Goal: Task Accomplishment & Management: Use online tool/utility

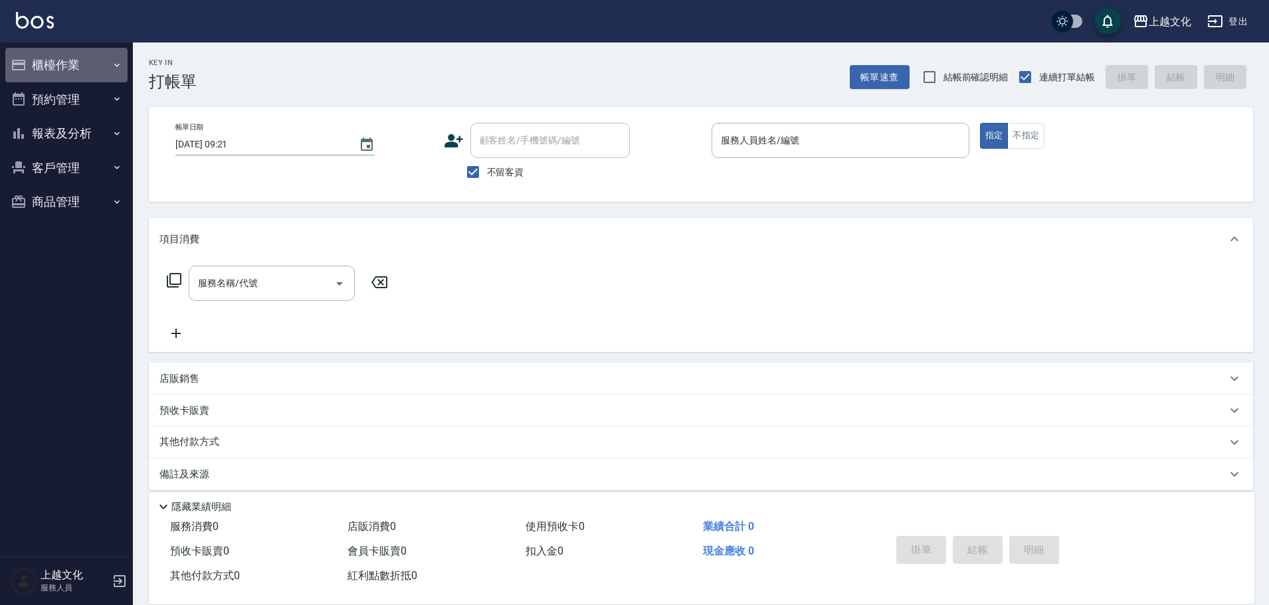
click at [56, 62] on button "櫃檯作業" at bounding box center [66, 65] width 122 height 35
click at [72, 62] on button "櫃檯作業" at bounding box center [66, 65] width 122 height 35
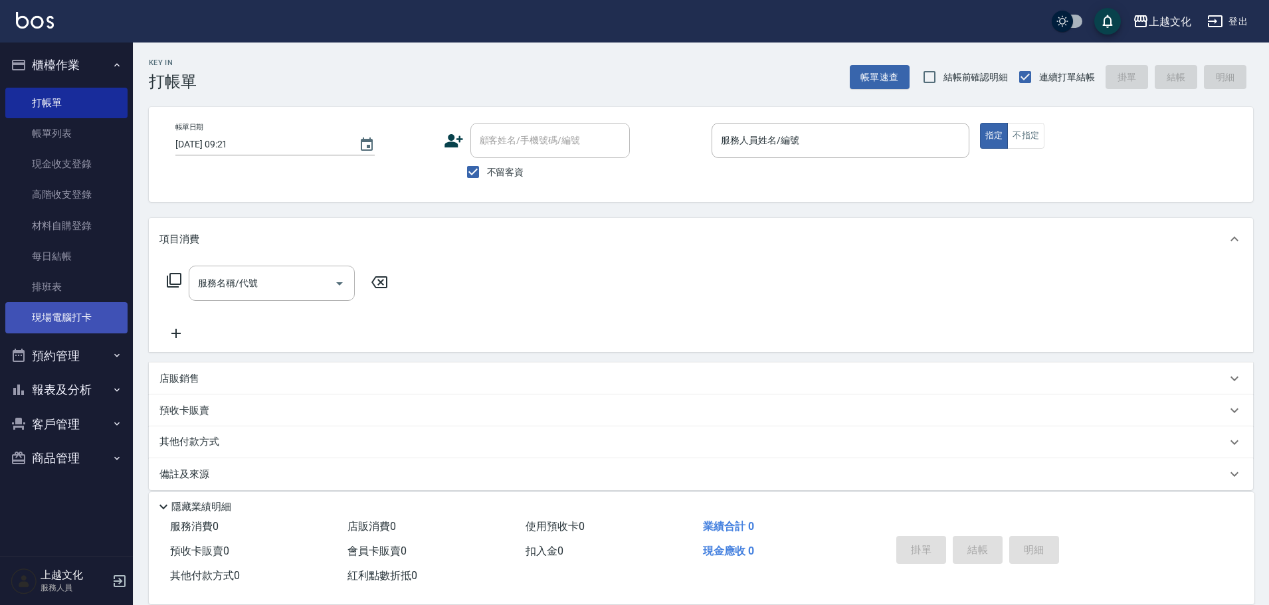
click at [78, 312] on link "現場電腦打卡" at bounding box center [66, 317] width 122 height 31
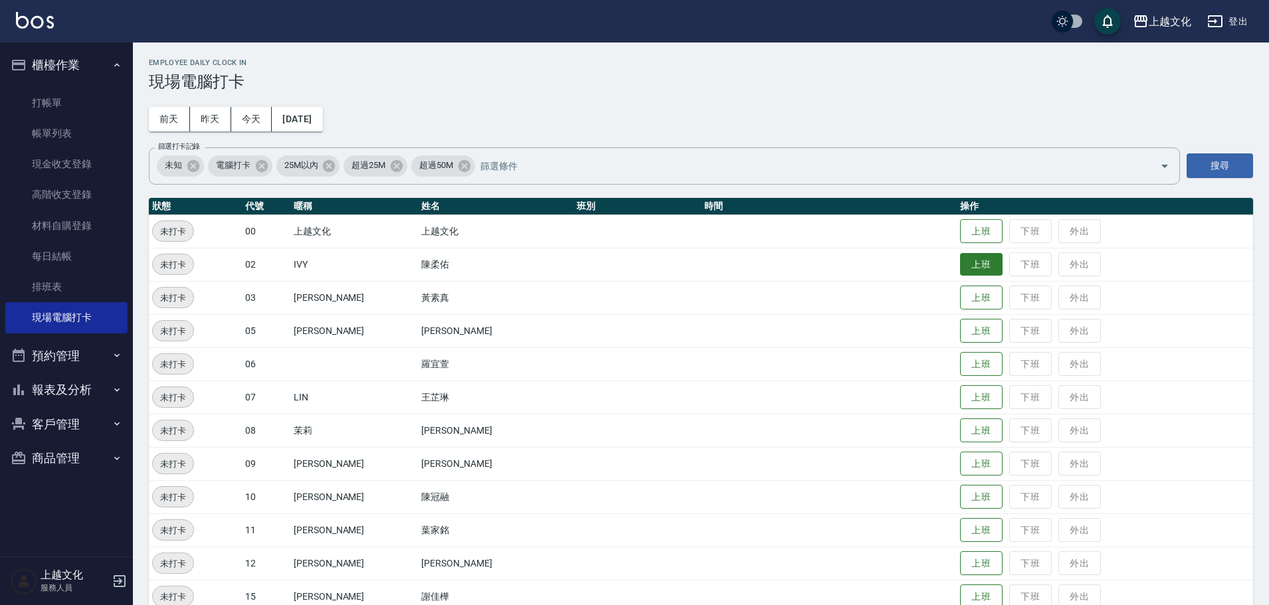
click at [960, 267] on button "上班" at bounding box center [981, 264] width 43 height 23
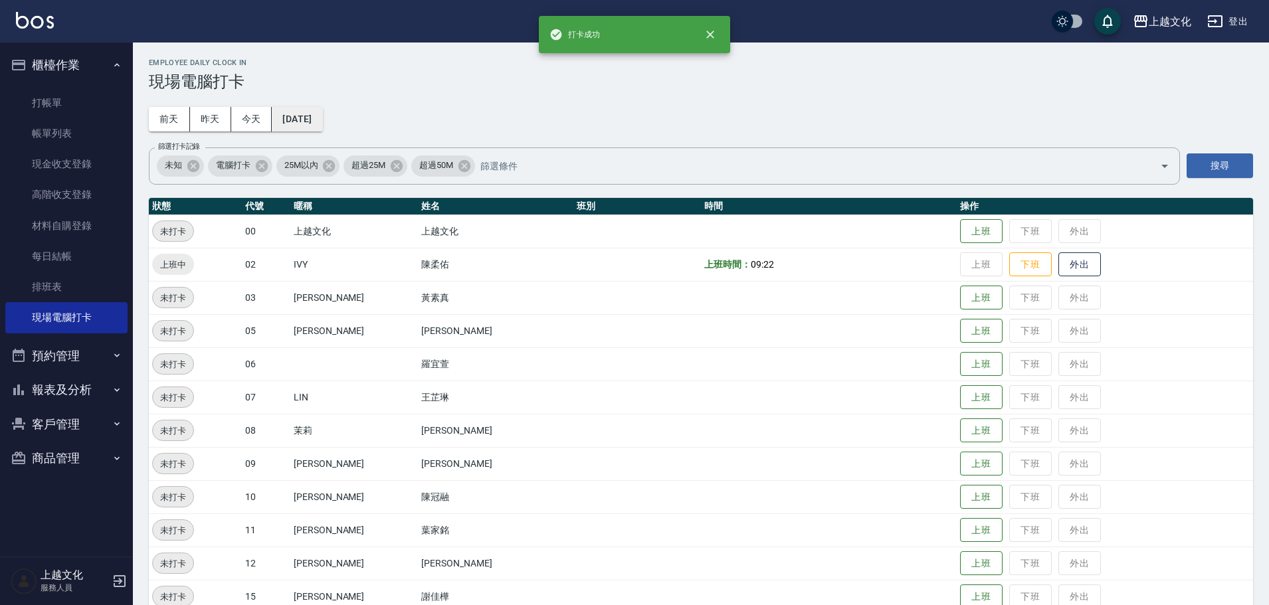
click at [313, 115] on button "[DATE]" at bounding box center [297, 119] width 50 height 25
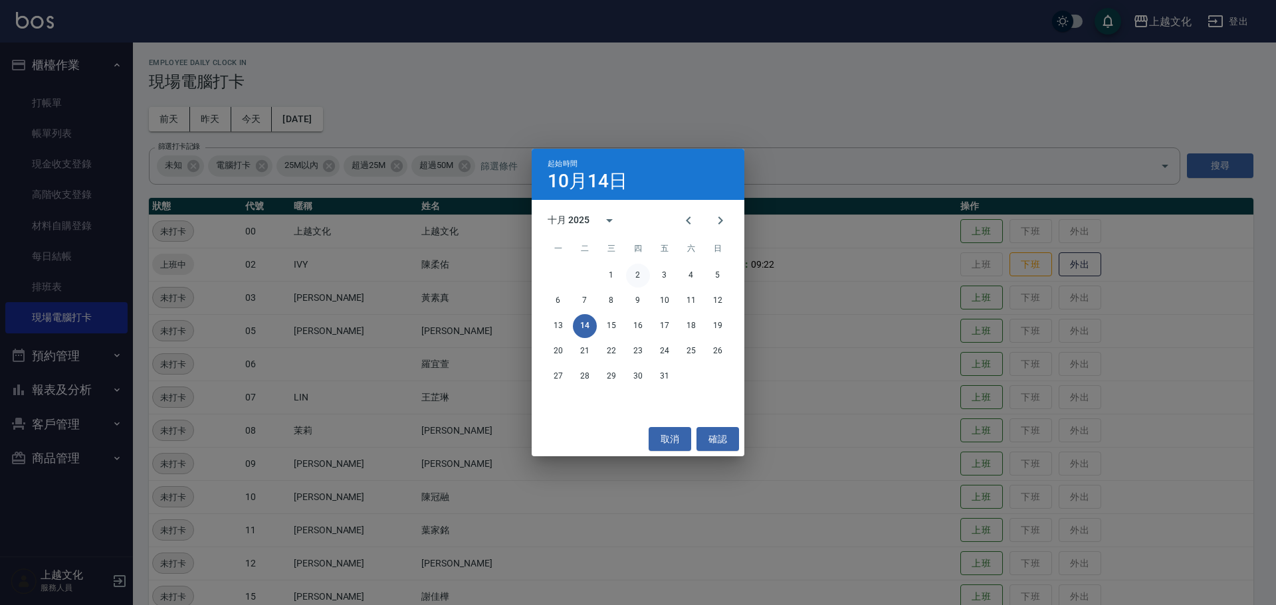
click at [638, 275] on button "2" at bounding box center [638, 276] width 24 height 24
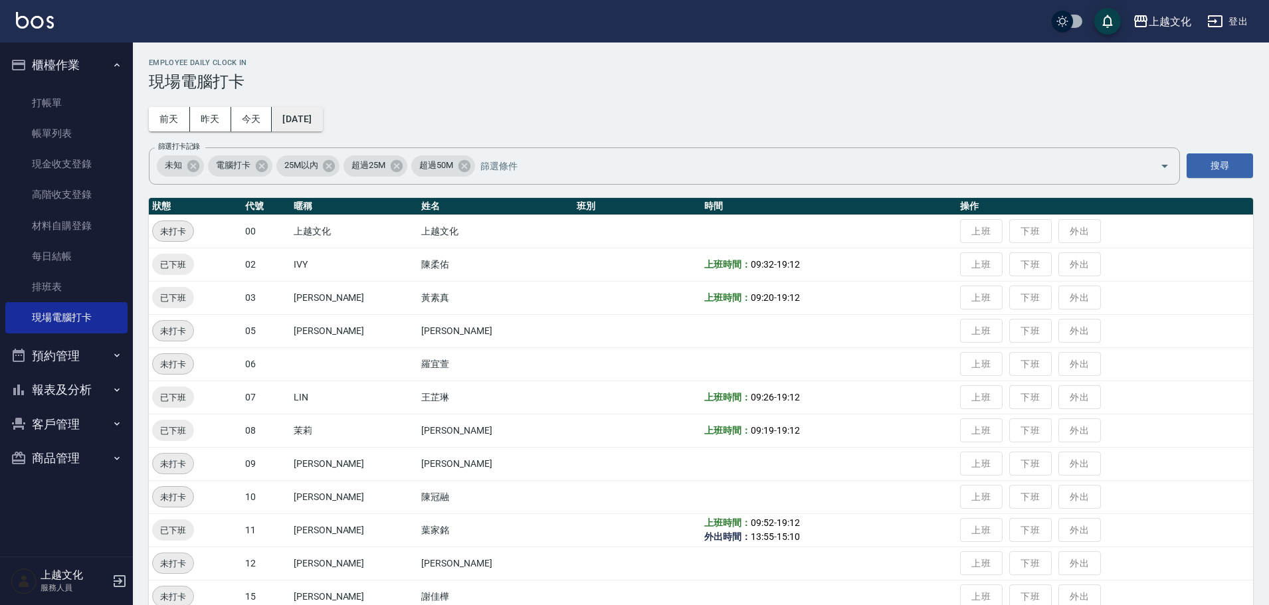
click at [304, 112] on button "[DATE]" at bounding box center [297, 119] width 50 height 25
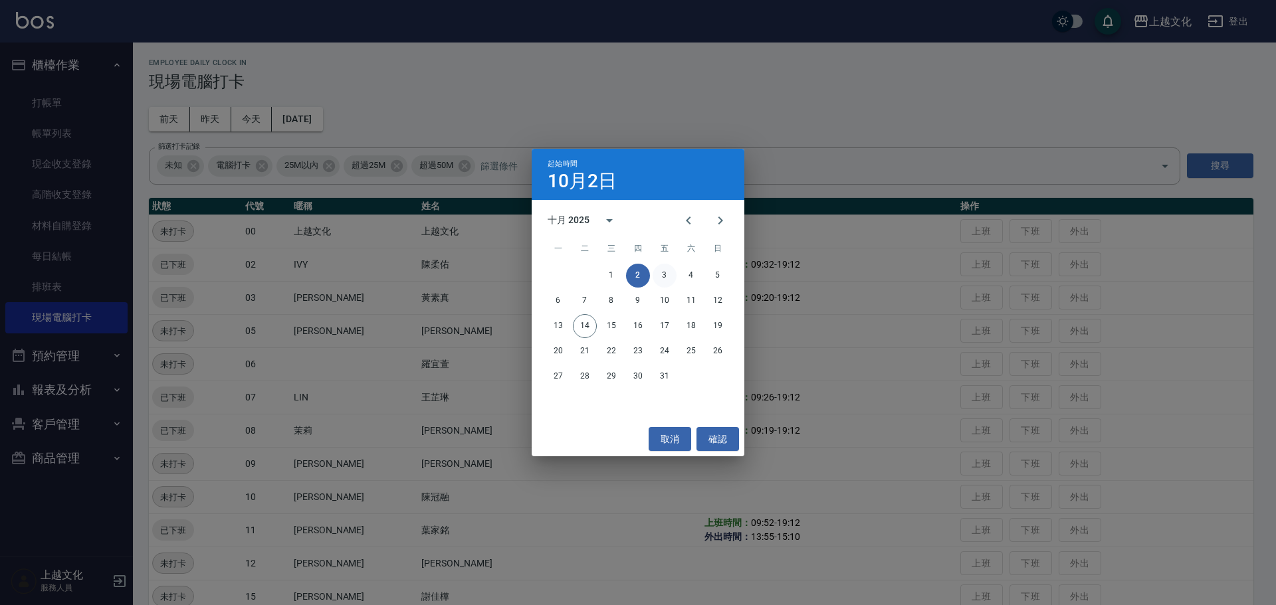
click at [658, 278] on button "3" at bounding box center [664, 276] width 24 height 24
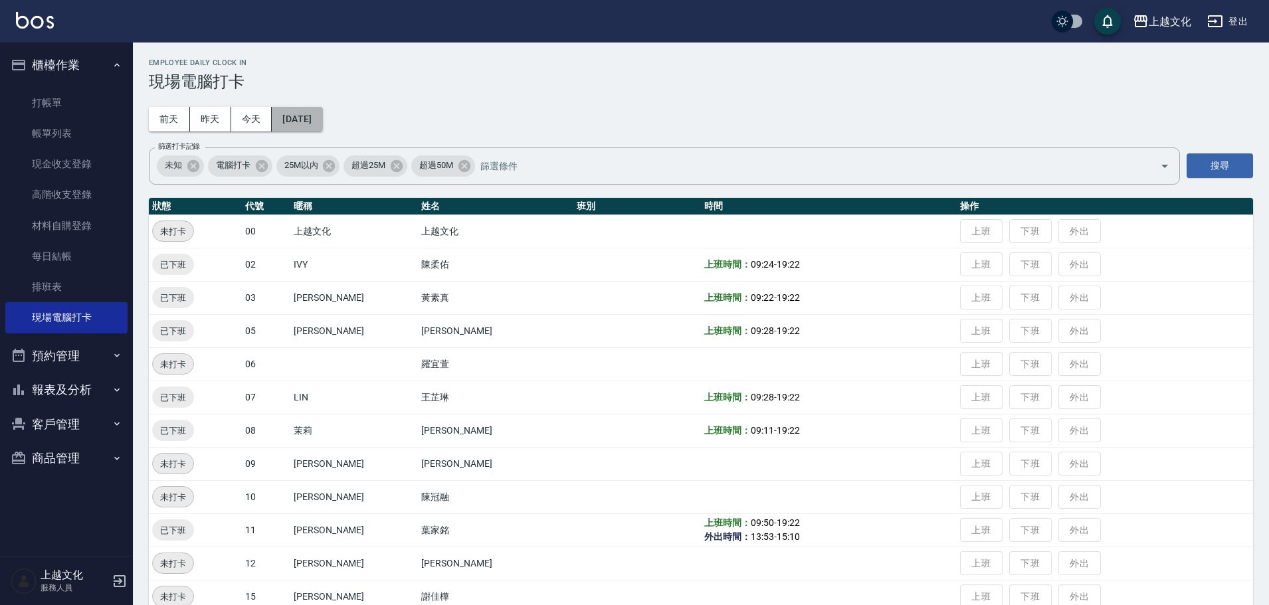
click at [322, 115] on button "[DATE]" at bounding box center [297, 119] width 50 height 25
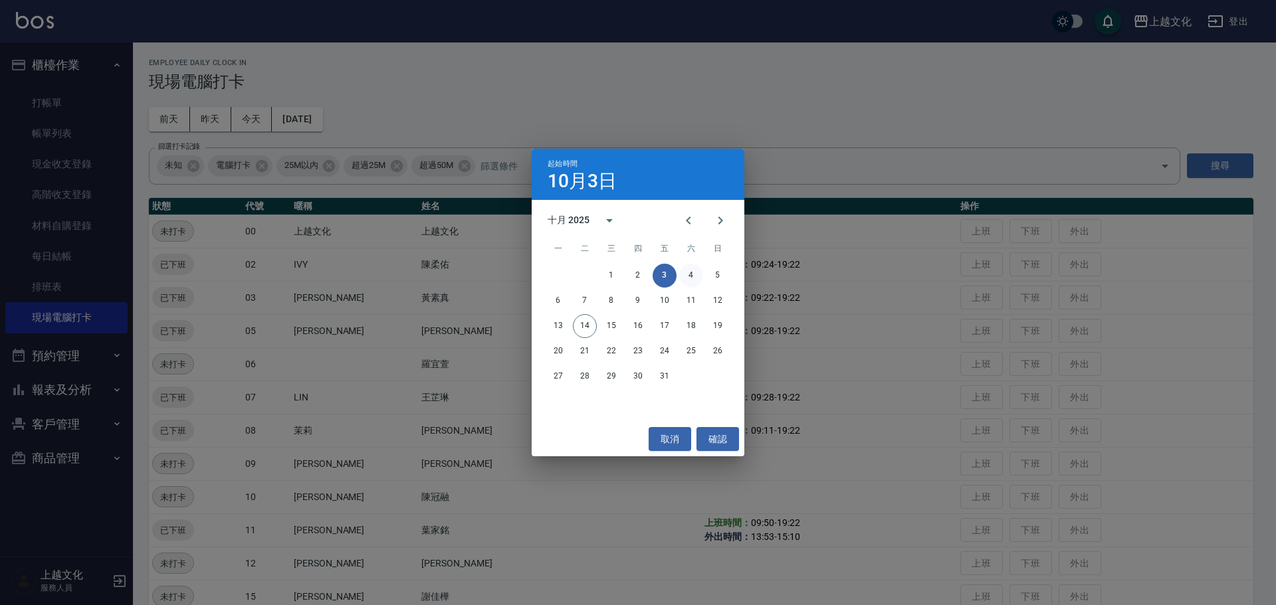
click at [691, 274] on button "4" at bounding box center [691, 276] width 24 height 24
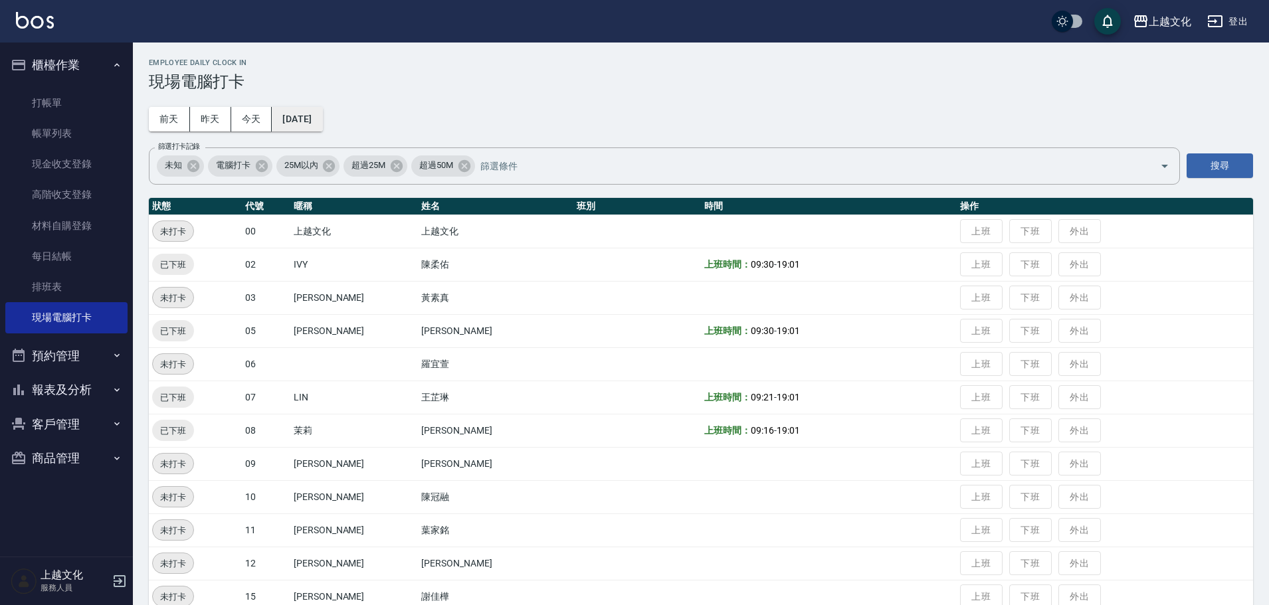
click at [310, 117] on button "[DATE]" at bounding box center [297, 119] width 50 height 25
click at [322, 119] on button "[DATE]" at bounding box center [297, 119] width 50 height 25
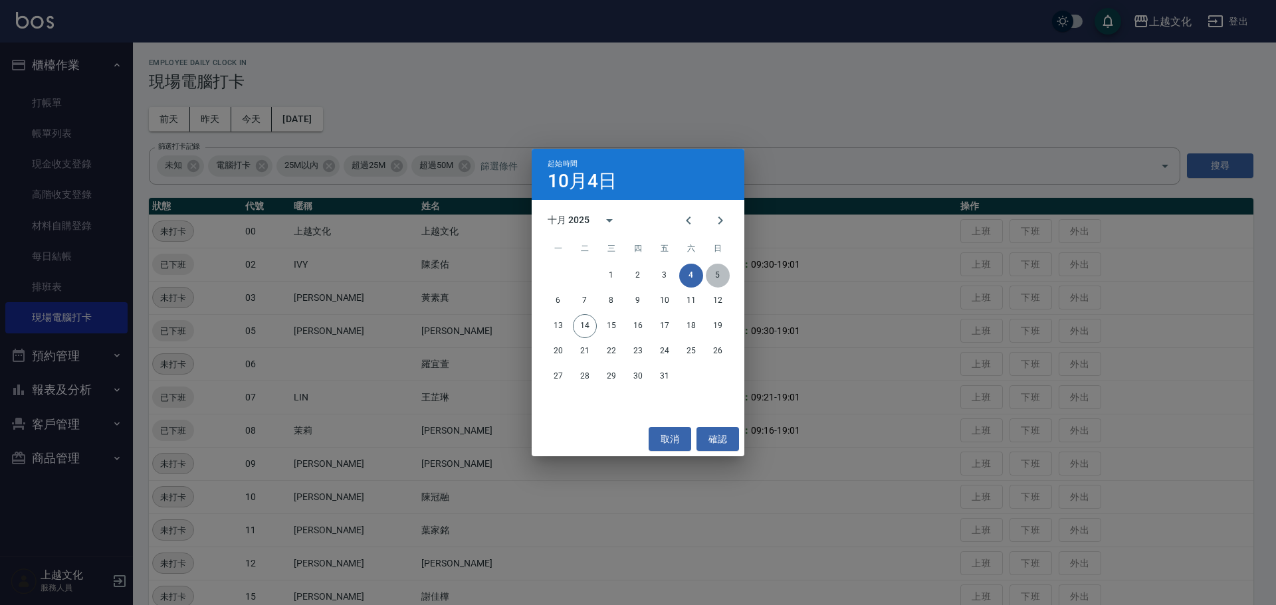
click at [725, 274] on button "5" at bounding box center [718, 276] width 24 height 24
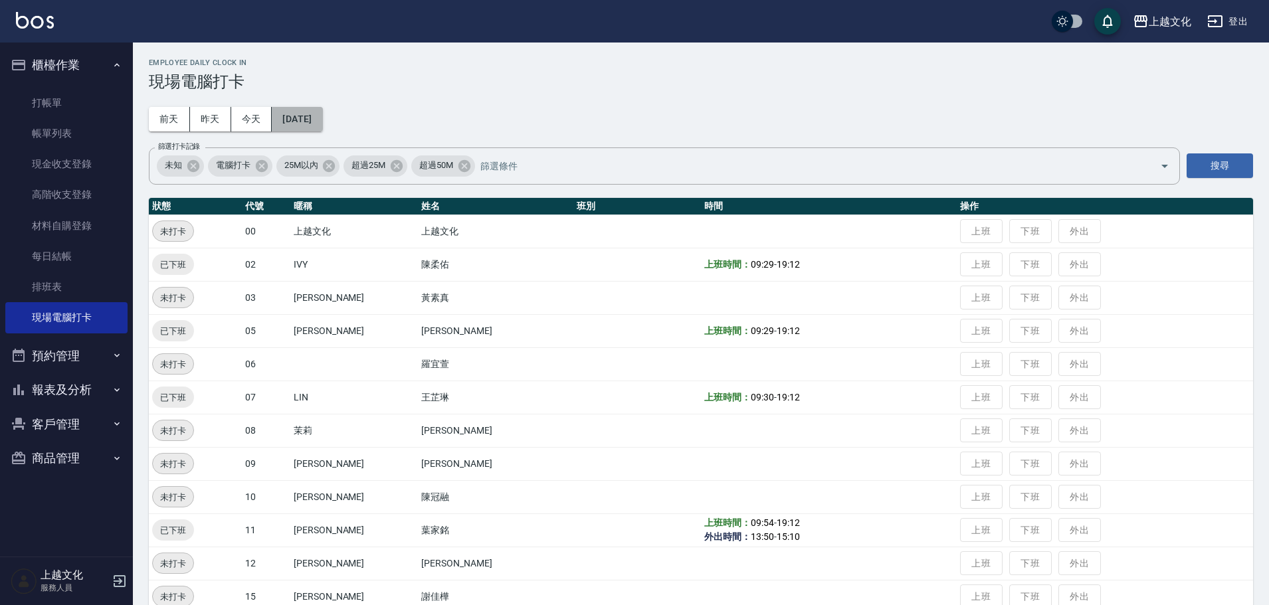
click at [310, 126] on button "[DATE]" at bounding box center [297, 119] width 50 height 25
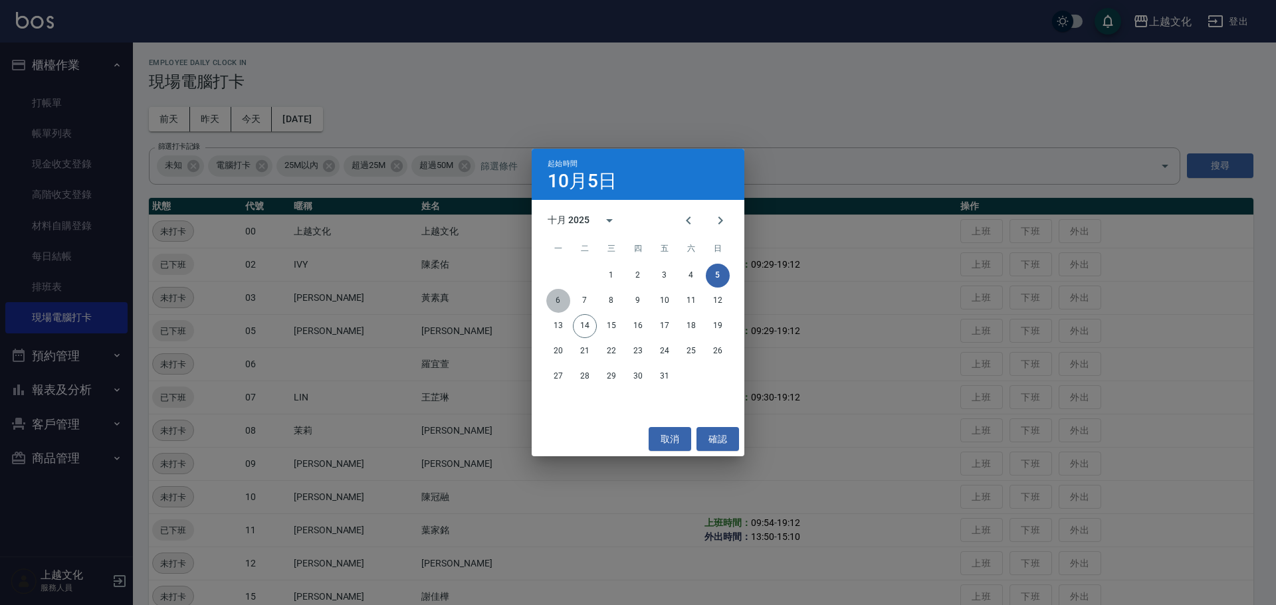
click at [560, 302] on button "6" at bounding box center [558, 301] width 24 height 24
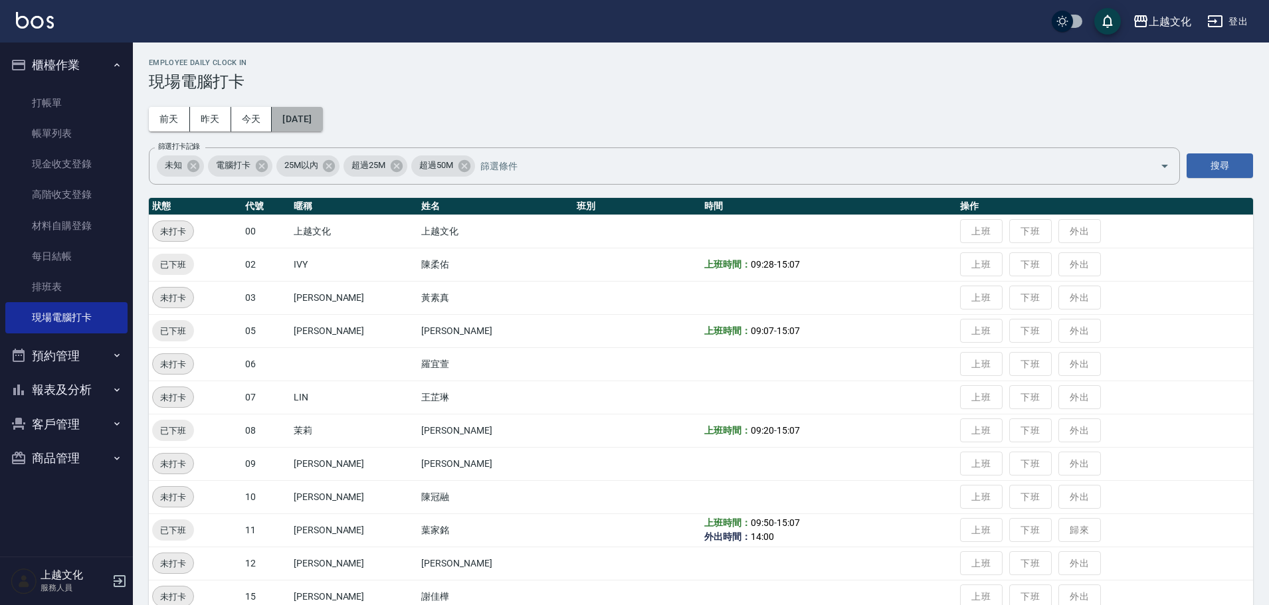
click at [310, 116] on button "[DATE]" at bounding box center [297, 119] width 50 height 25
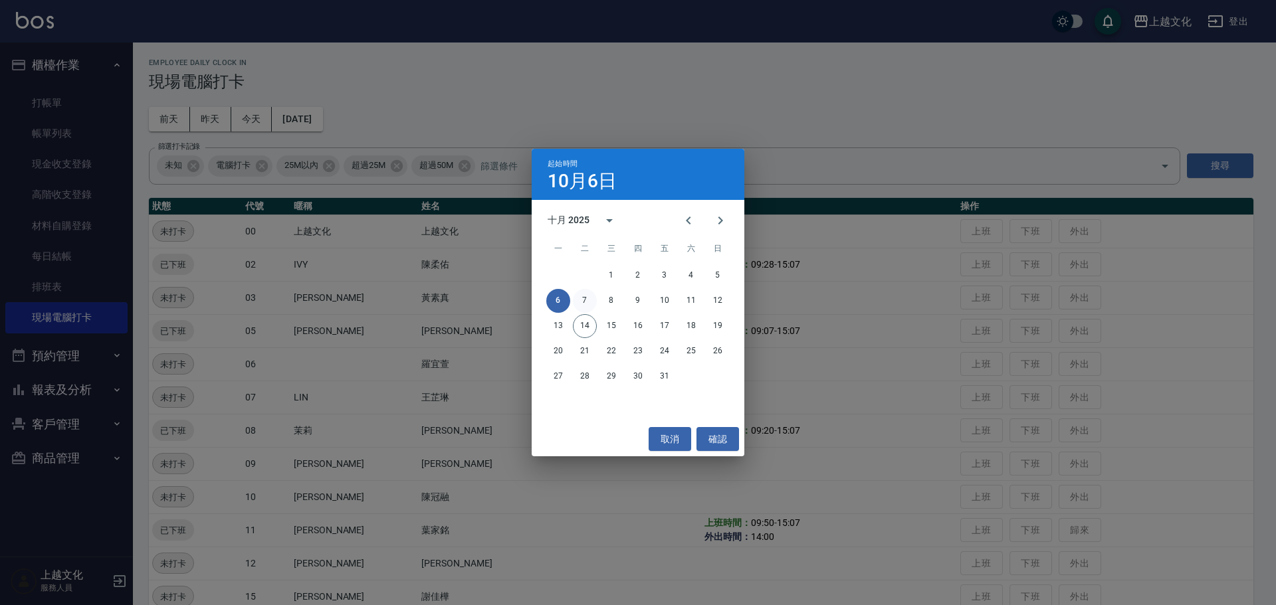
click at [590, 299] on button "7" at bounding box center [585, 301] width 24 height 24
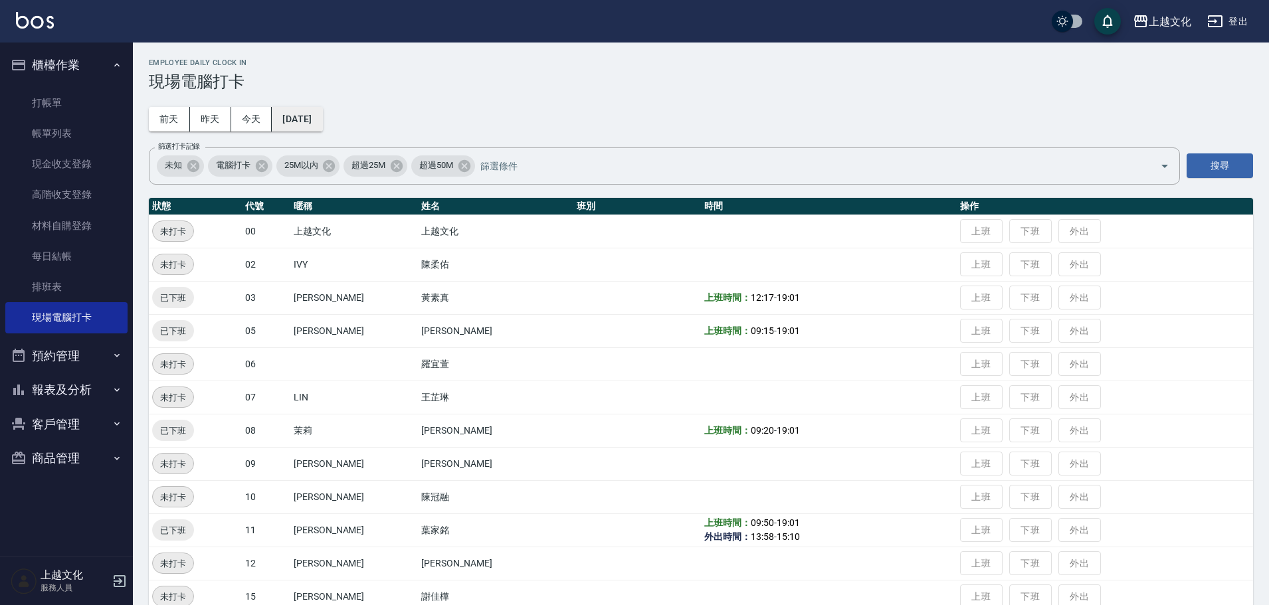
click at [322, 120] on button "[DATE]" at bounding box center [297, 119] width 50 height 25
click at [300, 118] on button "[DATE]" at bounding box center [297, 119] width 50 height 25
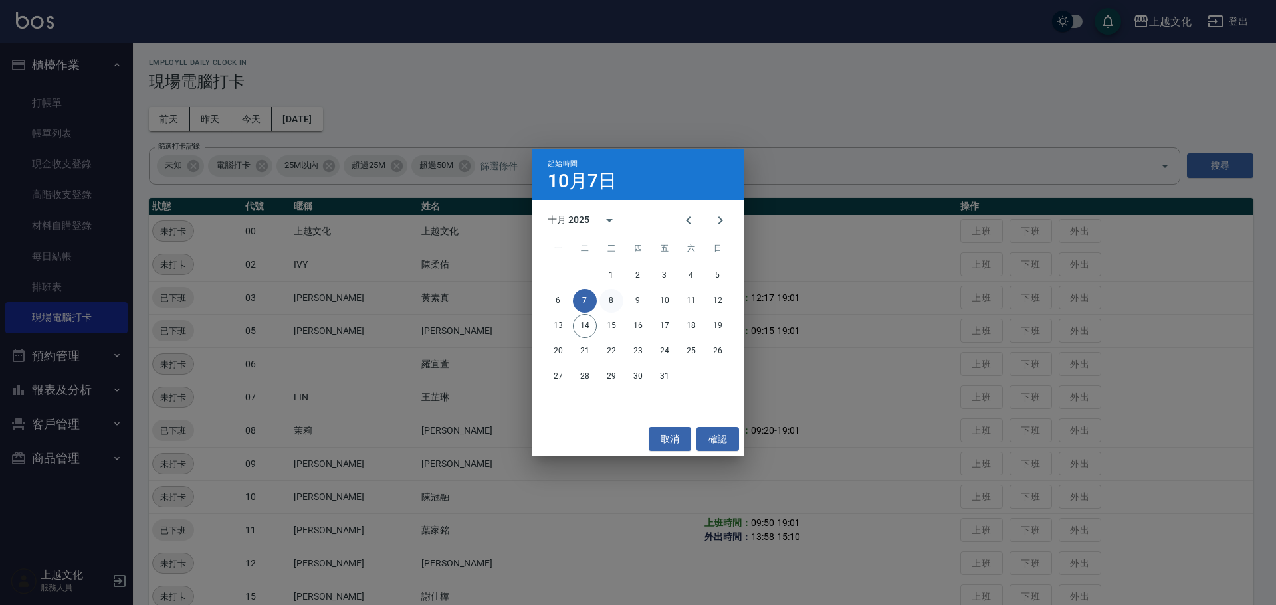
click at [611, 289] on button "8" at bounding box center [611, 301] width 24 height 24
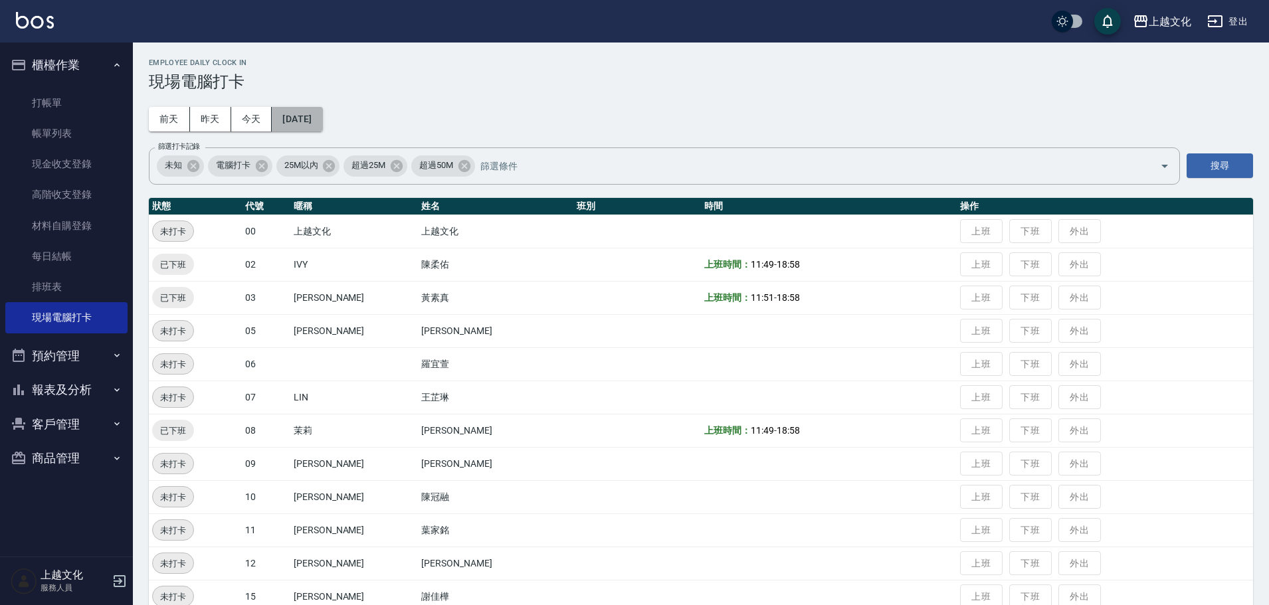
click at [321, 116] on button "[DATE]" at bounding box center [297, 119] width 50 height 25
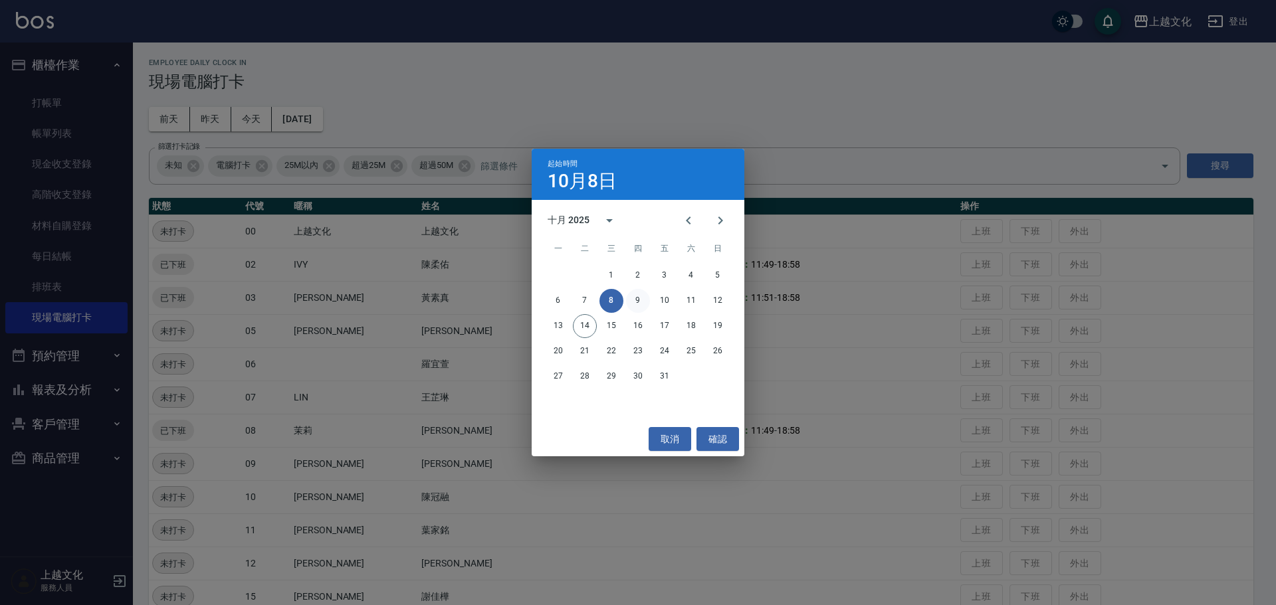
click at [638, 296] on button "9" at bounding box center [638, 301] width 24 height 24
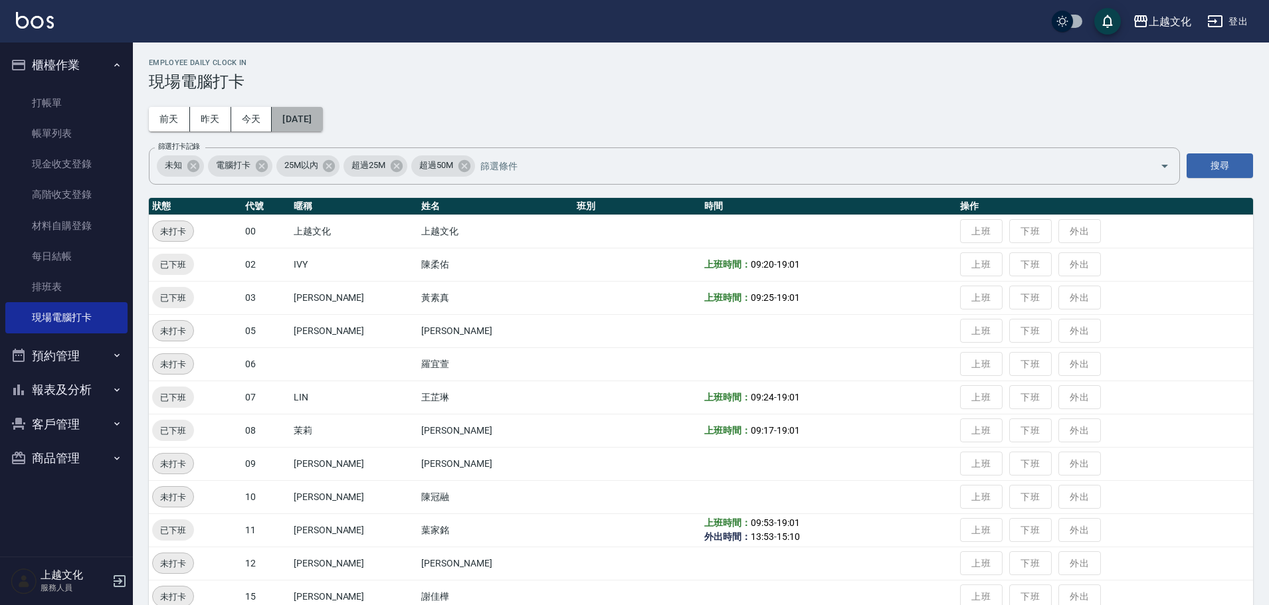
click at [319, 115] on button "[DATE]" at bounding box center [297, 119] width 50 height 25
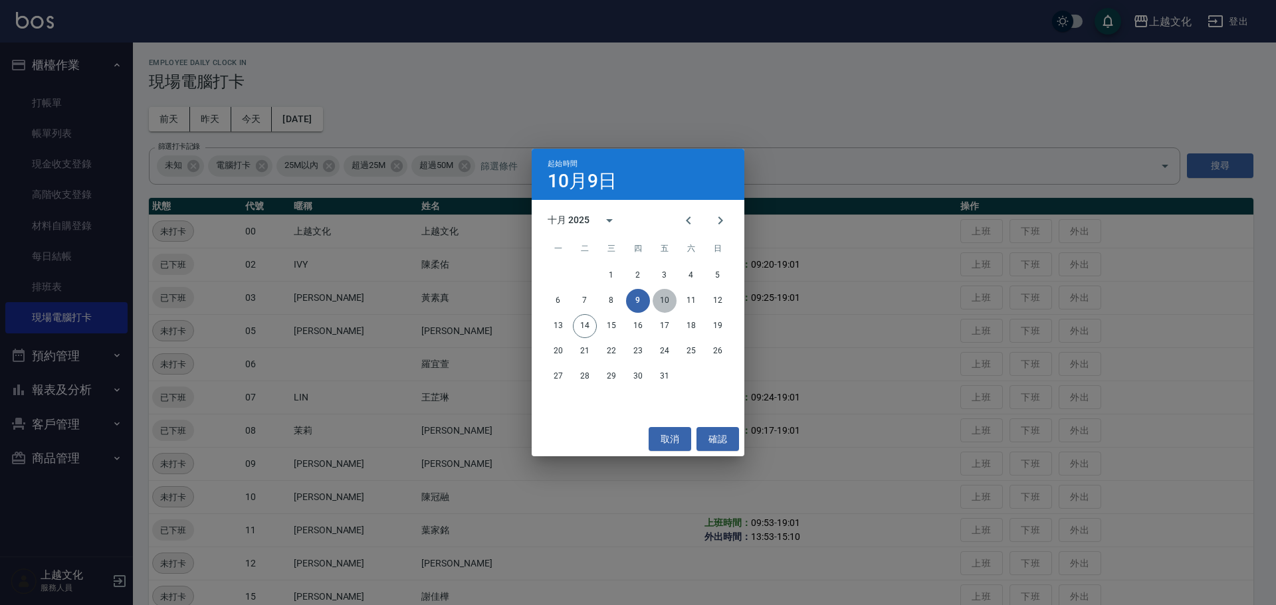
click at [662, 297] on button "10" at bounding box center [664, 301] width 24 height 24
click at [662, 297] on td at bounding box center [637, 297] width 128 height 33
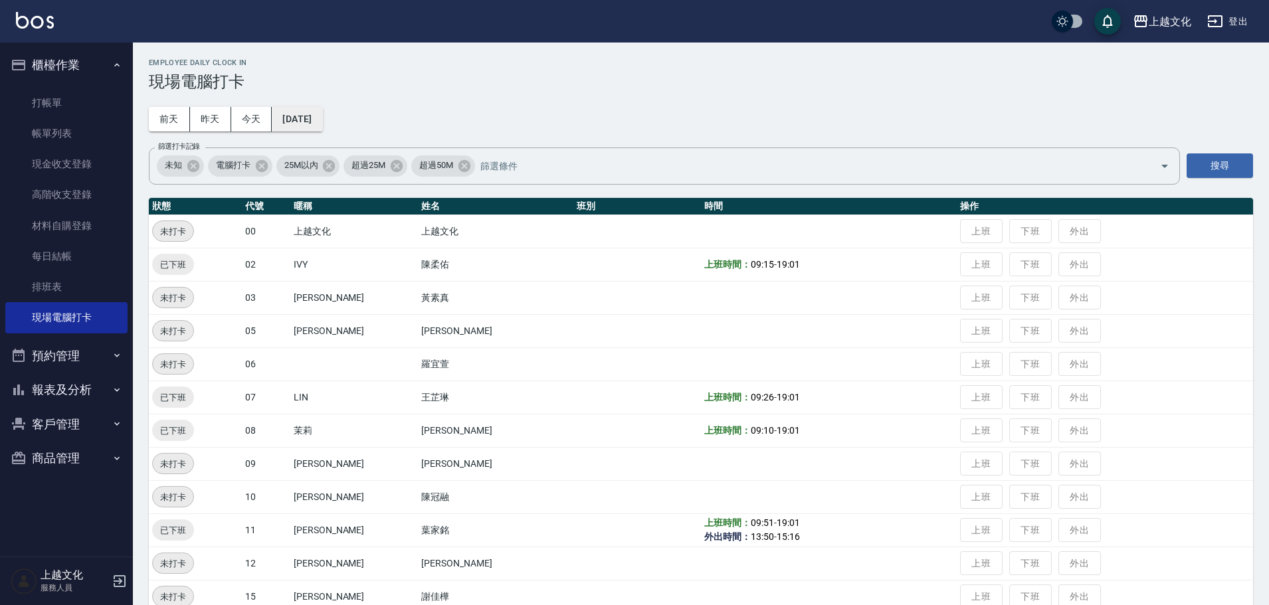
click at [308, 124] on button "[DATE]" at bounding box center [297, 119] width 50 height 25
click at [316, 114] on button "[DATE]" at bounding box center [297, 119] width 50 height 25
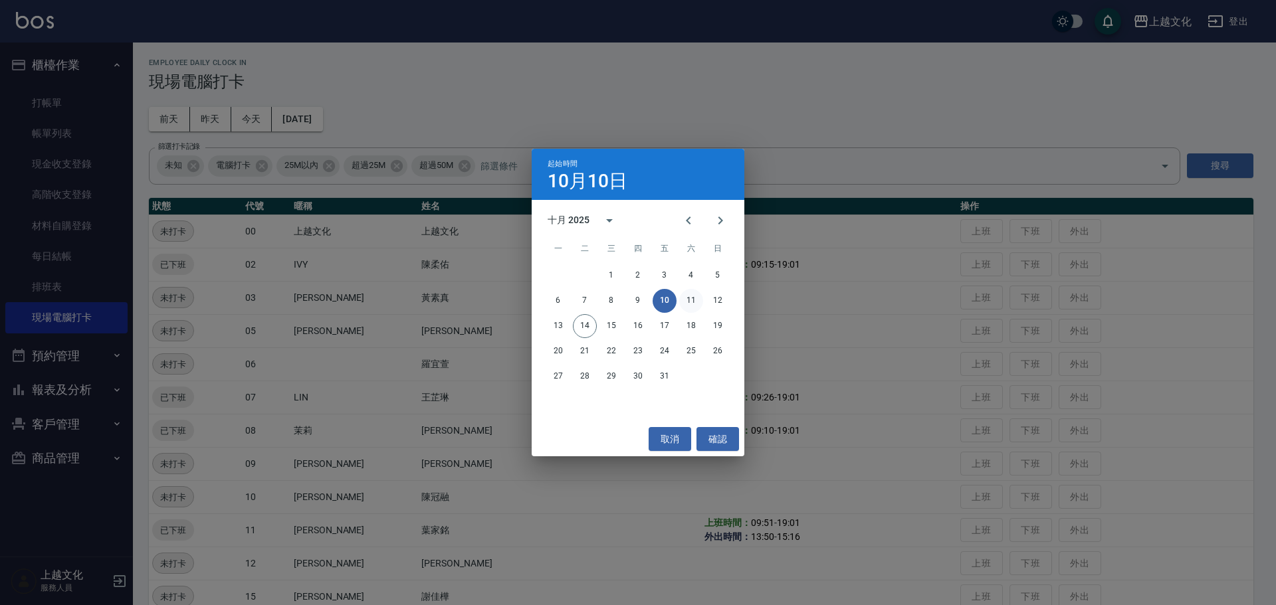
click at [698, 300] on button "11" at bounding box center [691, 301] width 24 height 24
click at [701, 300] on td at bounding box center [829, 297] width 256 height 33
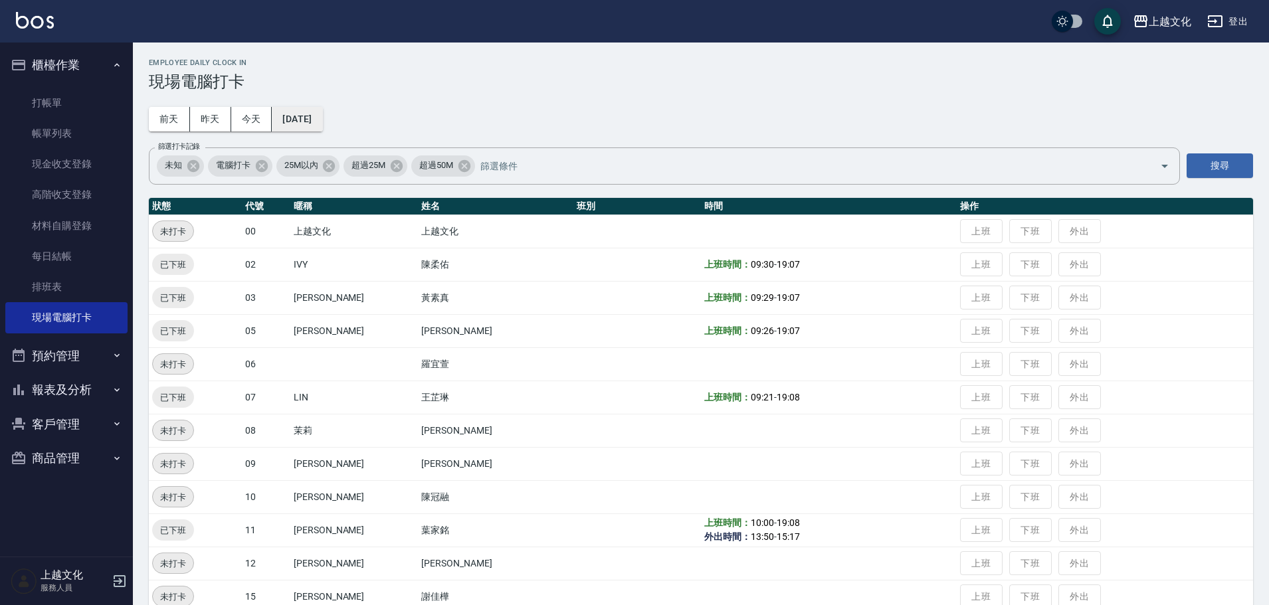
click at [317, 119] on button "[DATE]" at bounding box center [297, 119] width 50 height 25
click at [307, 112] on button "[DATE]" at bounding box center [297, 119] width 50 height 25
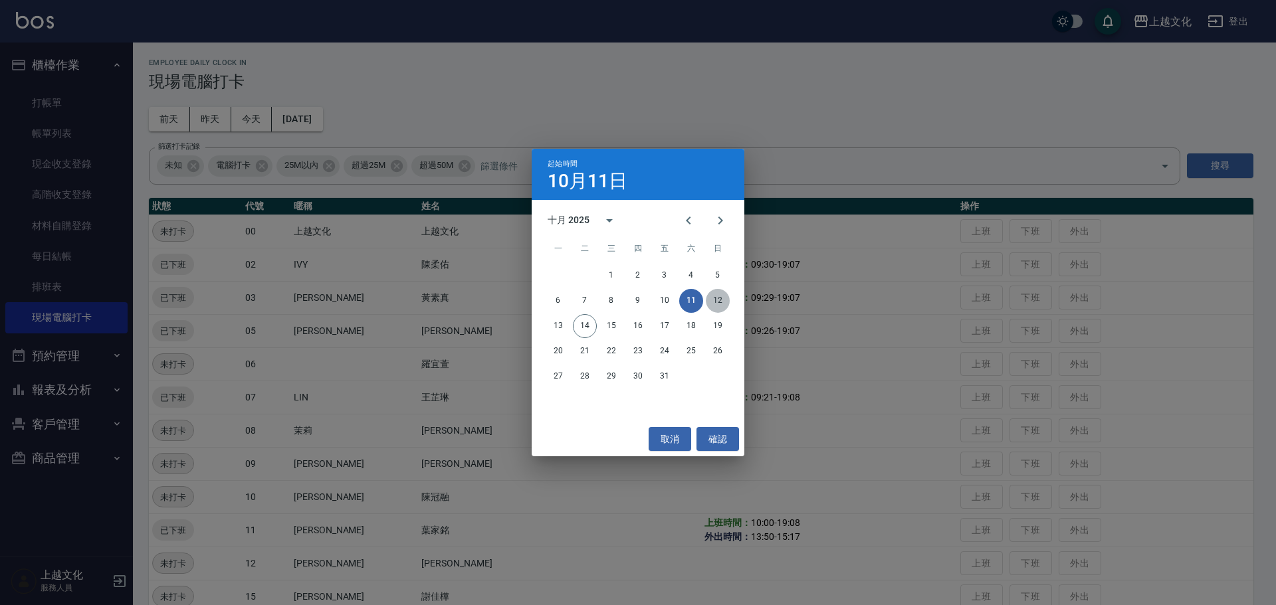
click at [719, 298] on button "12" at bounding box center [718, 301] width 24 height 24
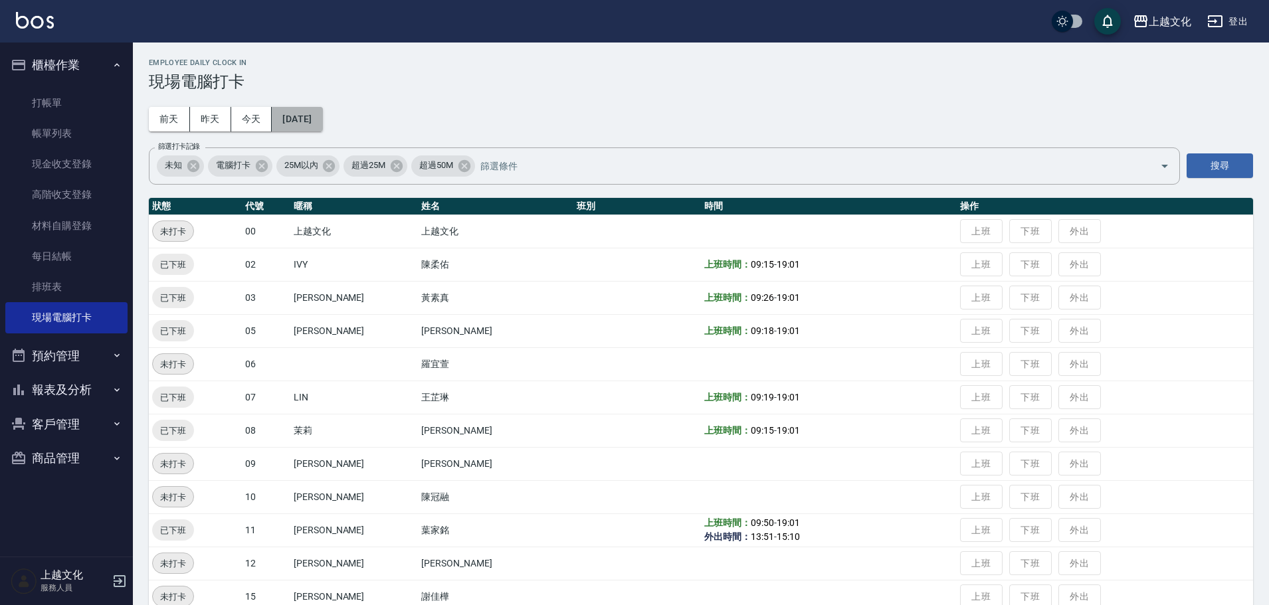
click at [322, 113] on button "[DATE]" at bounding box center [297, 119] width 50 height 25
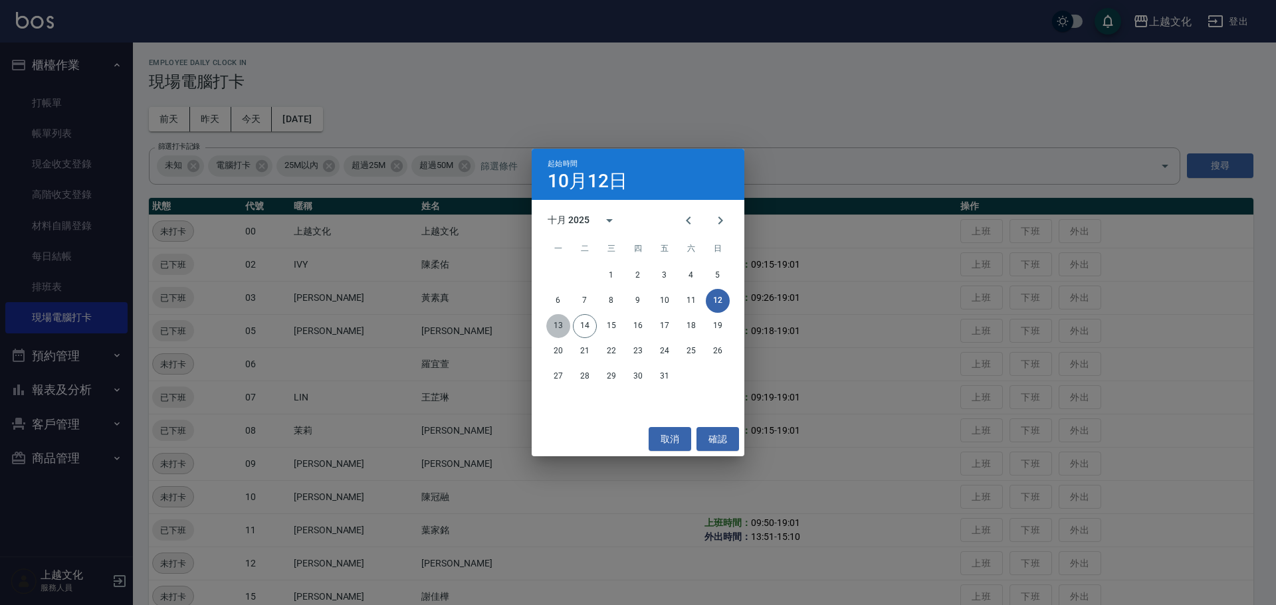
click at [554, 318] on button "13" at bounding box center [558, 326] width 24 height 24
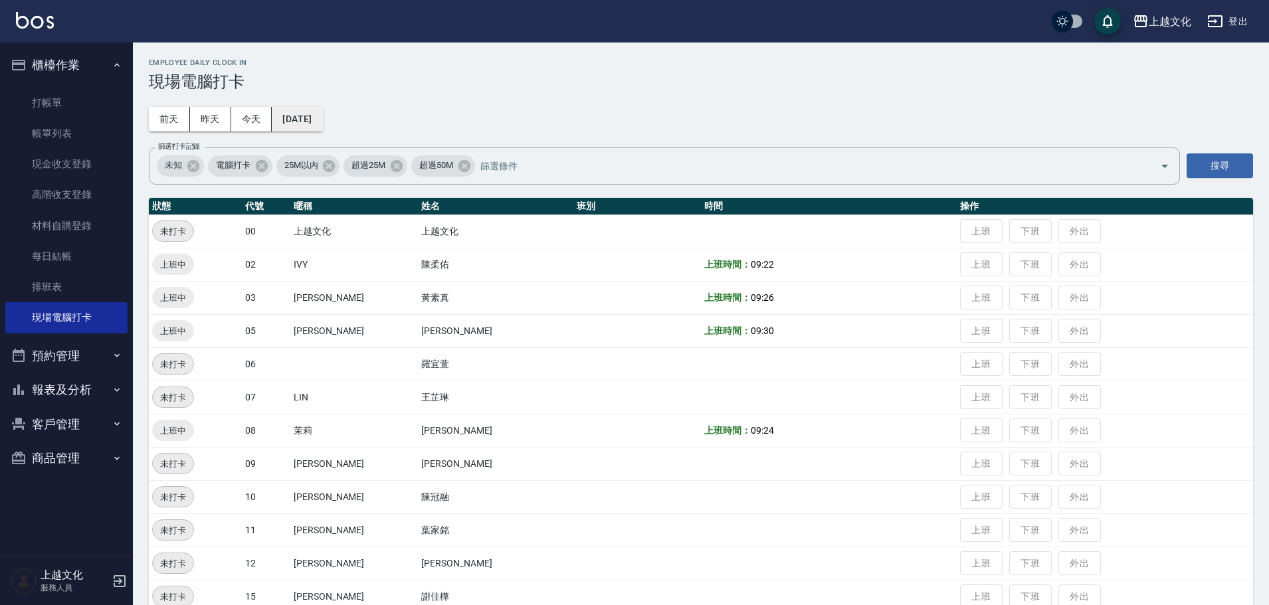
click at [322, 119] on button "[DATE]" at bounding box center [297, 119] width 50 height 25
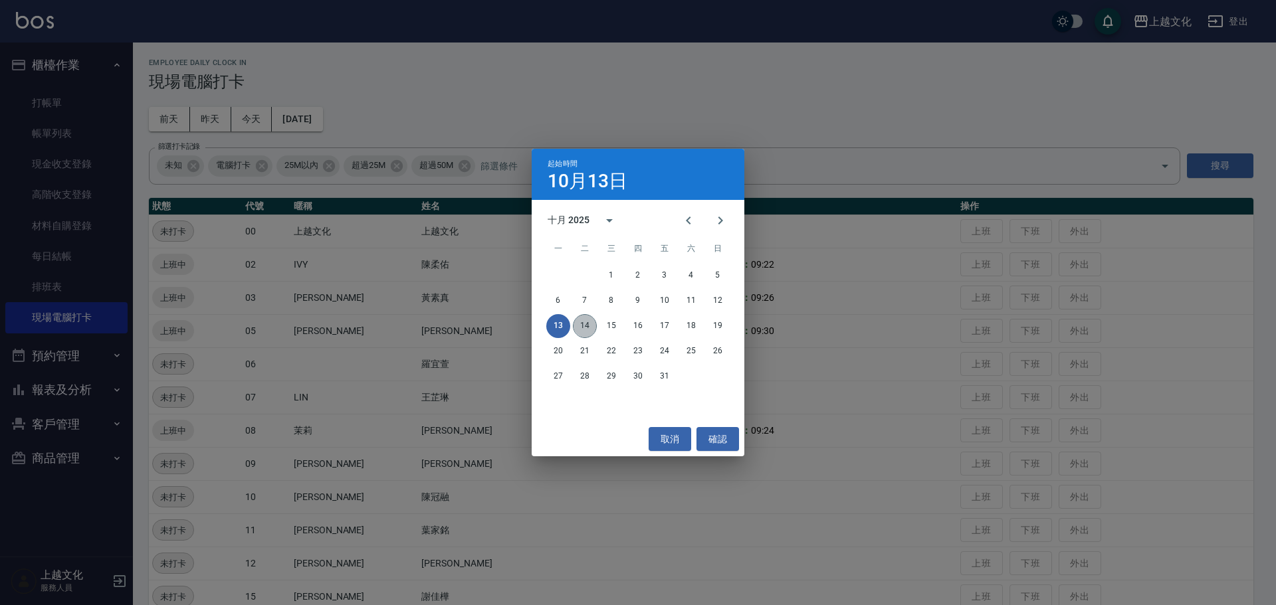
click at [583, 323] on button "14" at bounding box center [585, 326] width 24 height 24
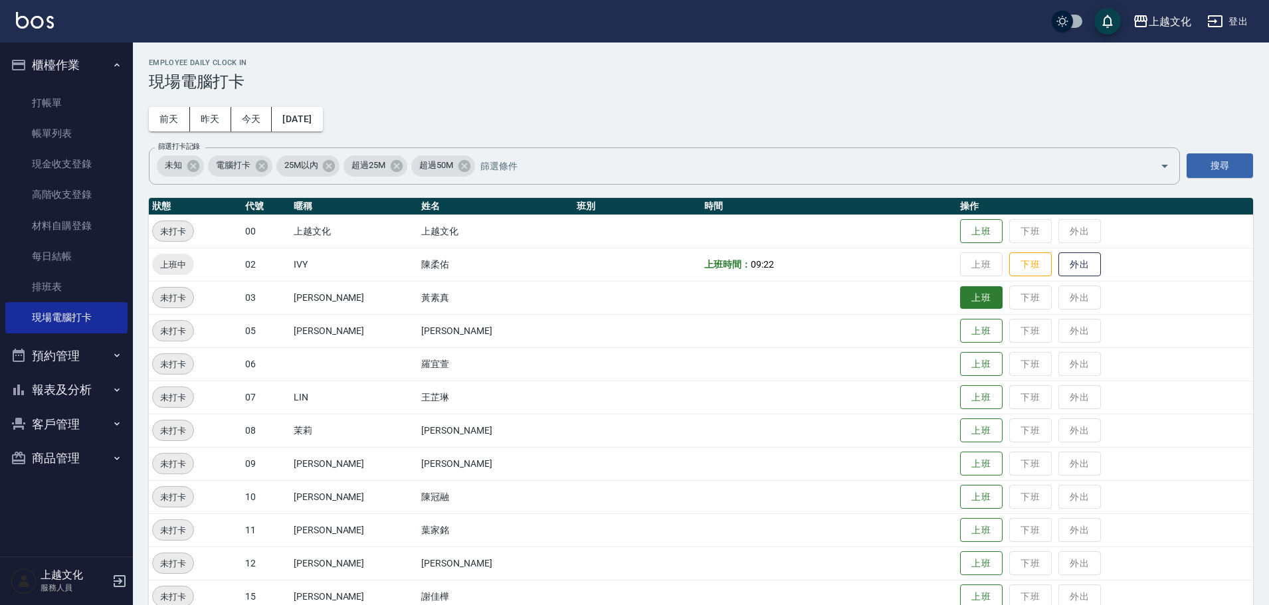
click at [971, 297] on button "上班" at bounding box center [981, 297] width 43 height 23
click at [963, 322] on button "上班" at bounding box center [981, 331] width 43 height 23
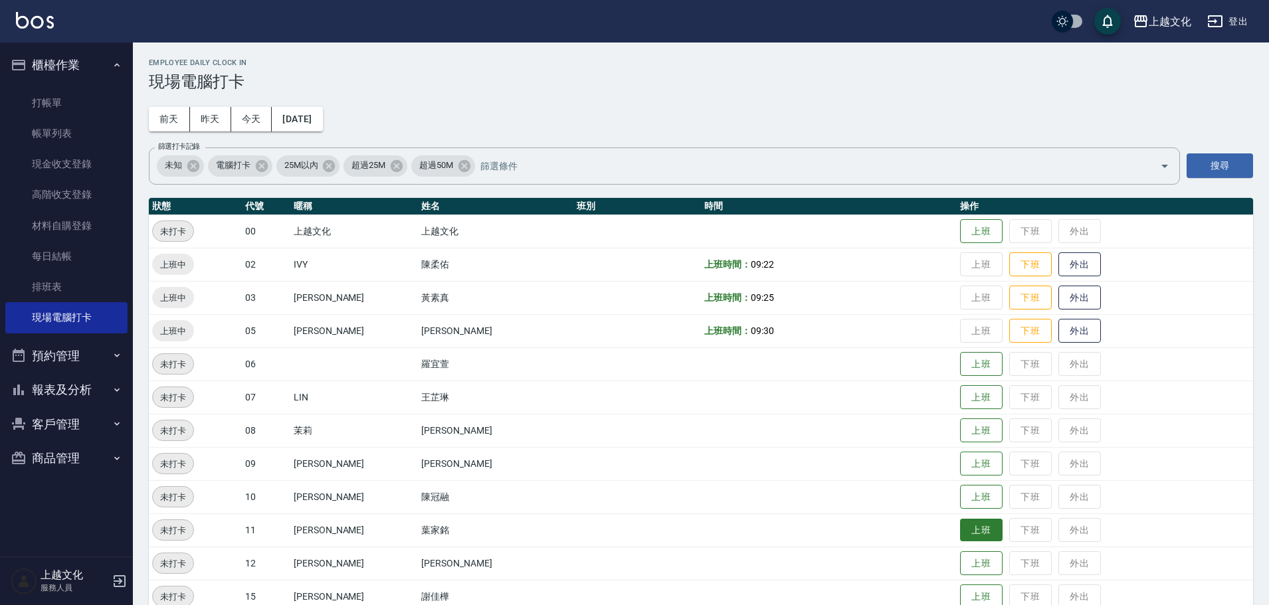
click at [974, 529] on button "上班" at bounding box center [981, 530] width 43 height 23
